Goal: Task Accomplishment & Management: Use online tool/utility

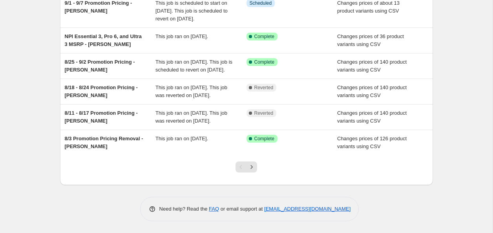
scroll to position [229, 0]
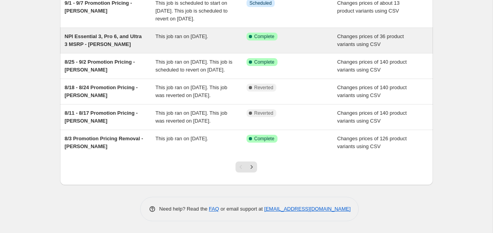
click at [130, 47] on span "NPI Essential 3, Pro 6, and Ultra 3 MSRP - [PERSON_NAME]" at bounding box center [103, 40] width 77 height 14
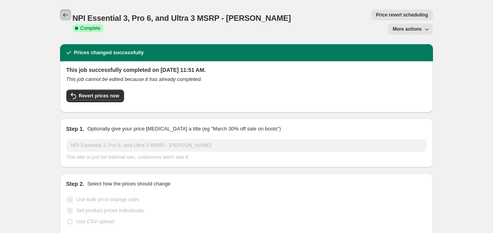
click at [63, 15] on icon "Price change jobs" at bounding box center [66, 15] width 8 height 8
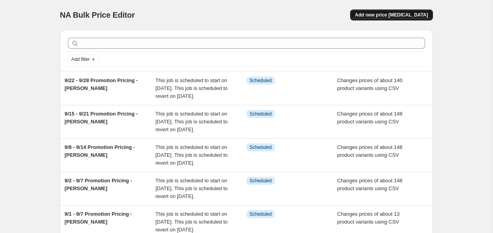
click at [386, 14] on span "Add new price [MEDICAL_DATA]" at bounding box center [391, 15] width 73 height 6
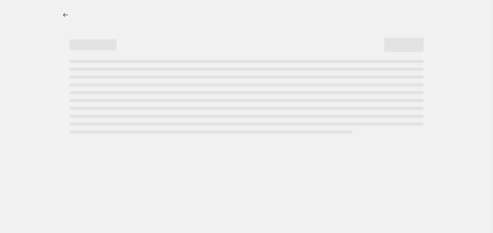
select select "percentage"
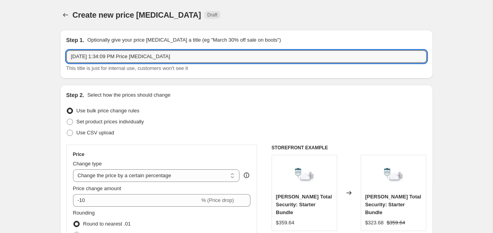
drag, startPoint x: 121, startPoint y: 57, endPoint x: 31, endPoint y: 50, distance: 89.4
type input "P"
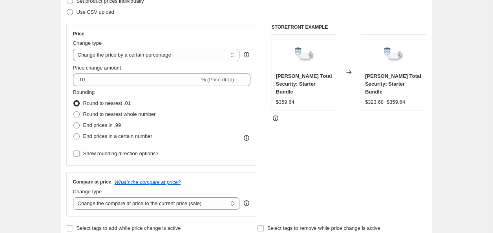
type input "NPI Preorder Pricing - [PERSON_NAME]"
click at [94, 14] on span "Use CSV upload" at bounding box center [96, 12] width 38 height 6
click at [67, 9] on input "Use CSV upload" at bounding box center [67, 9] width 0 height 0
radio input "true"
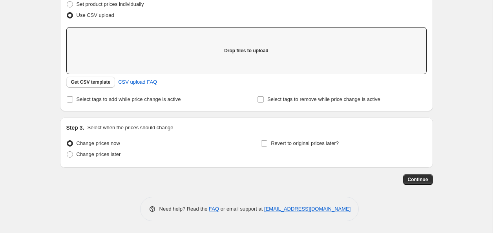
scroll to position [121, 0]
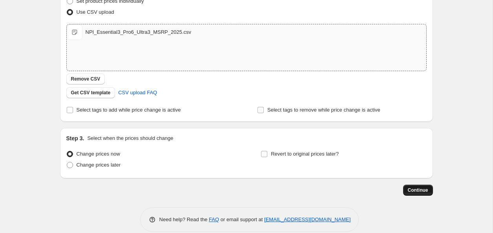
click at [417, 187] on span "Continue" at bounding box center [418, 190] width 20 height 6
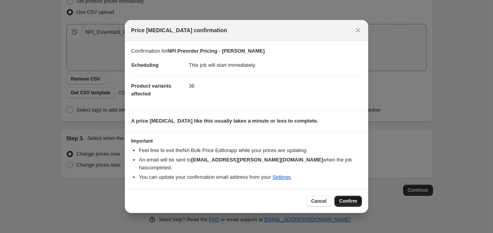
click at [346, 198] on span "Confirm" at bounding box center [348, 201] width 18 height 6
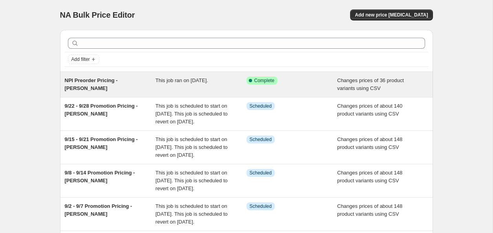
click at [110, 82] on span "NPI Preorder Pricing - [PERSON_NAME]" at bounding box center [91, 84] width 53 height 14
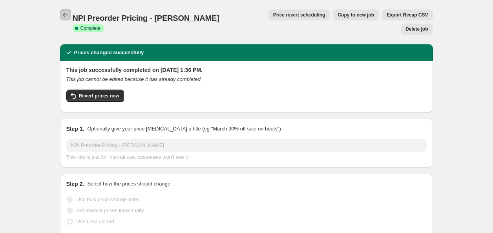
click at [66, 15] on icon "Price change jobs" at bounding box center [66, 15] width 8 height 8
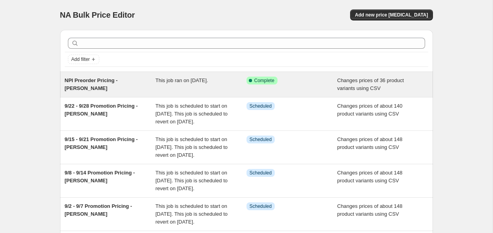
click at [118, 81] on span "NPI Preorder Pricing - [PERSON_NAME]" at bounding box center [91, 84] width 53 height 14
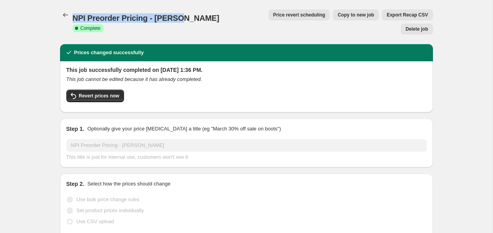
drag, startPoint x: 175, startPoint y: 15, endPoint x: 73, endPoint y: 13, distance: 101.4
click at [73, 14] on span "NPI Preorder Pricing - [PERSON_NAME]" at bounding box center [146, 18] width 147 height 9
copy span "NPI Preorder Pricing - [PERSON_NAME]"
click at [64, 13] on icon "Price change jobs" at bounding box center [65, 15] width 5 height 4
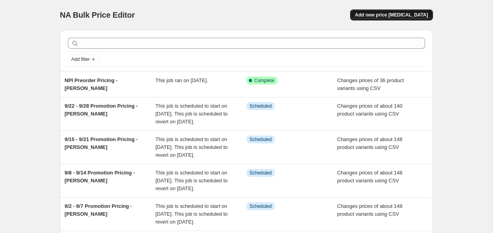
click at [387, 18] on button "Add new price [MEDICAL_DATA]" at bounding box center [391, 14] width 83 height 11
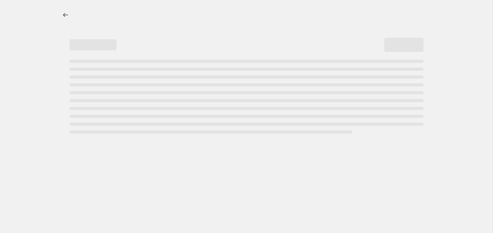
select select "percentage"
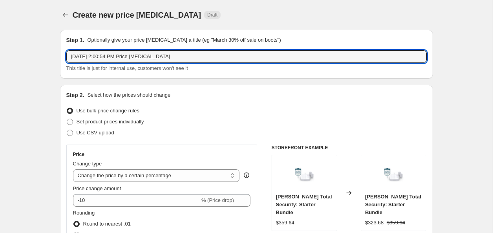
drag, startPoint x: 193, startPoint y: 56, endPoint x: -7, endPoint y: 44, distance: 199.9
click at [0, 44] on html "Home Settings Plans Skip to content Create new price change job. This page is r…" at bounding box center [246, 116] width 493 height 233
paste input "NPI Preorder Pricing - [PERSON_NAME]"
type input "NPI Preorder Pricing - [PERSON_NAME]"
click at [90, 134] on span "Use CSV upload" at bounding box center [96, 133] width 38 height 6
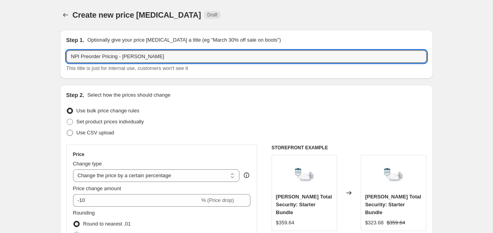
click at [67, 130] on input "Use CSV upload" at bounding box center [67, 130] width 0 height 0
radio input "true"
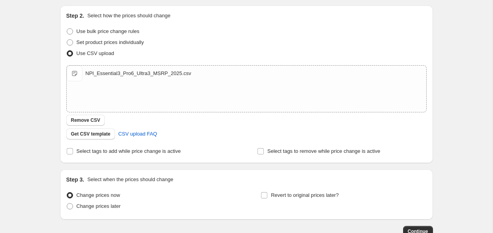
scroll to position [131, 0]
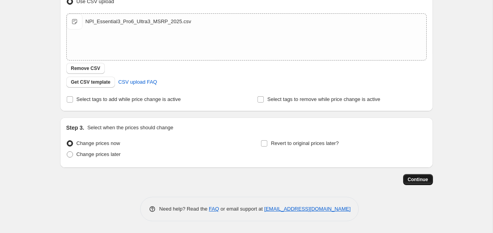
click at [414, 178] on span "Continue" at bounding box center [418, 179] width 20 height 6
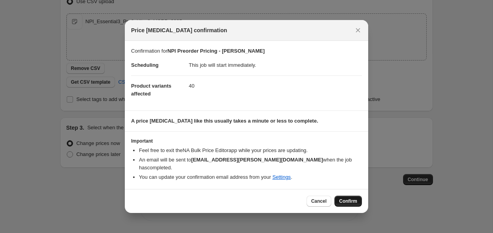
click at [351, 198] on span "Confirm" at bounding box center [348, 201] width 18 height 6
